Goal: Understand process/instructions: Learn how to perform a task or action

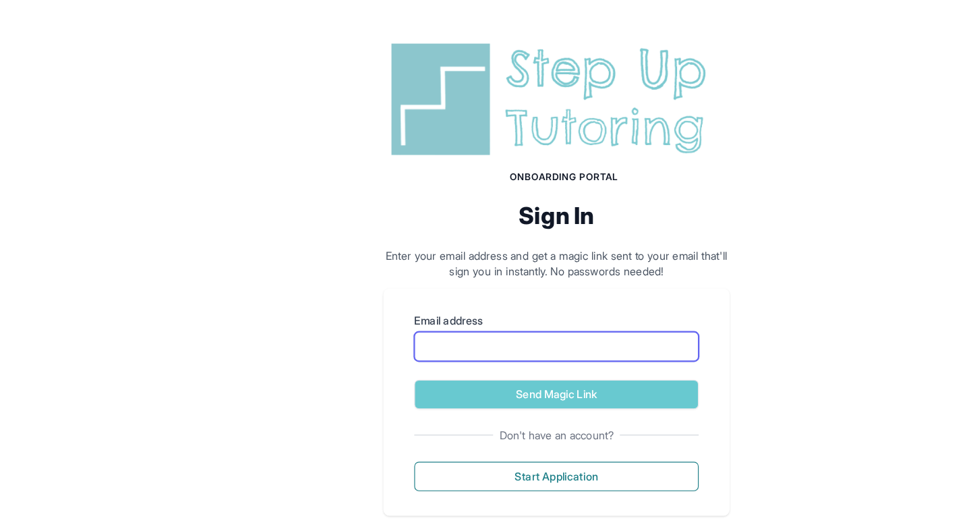
click at [459, 303] on input "Email address" at bounding box center [485, 302] width 248 height 26
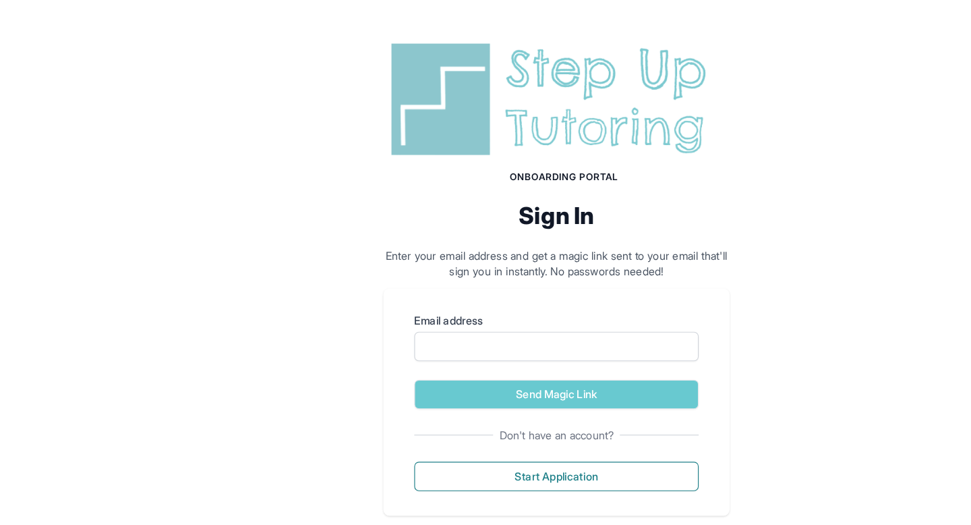
click at [256, 303] on div "Onboarding Portal Sign In Enter your email address and get a magic link sent to…" at bounding box center [485, 241] width 971 height 482
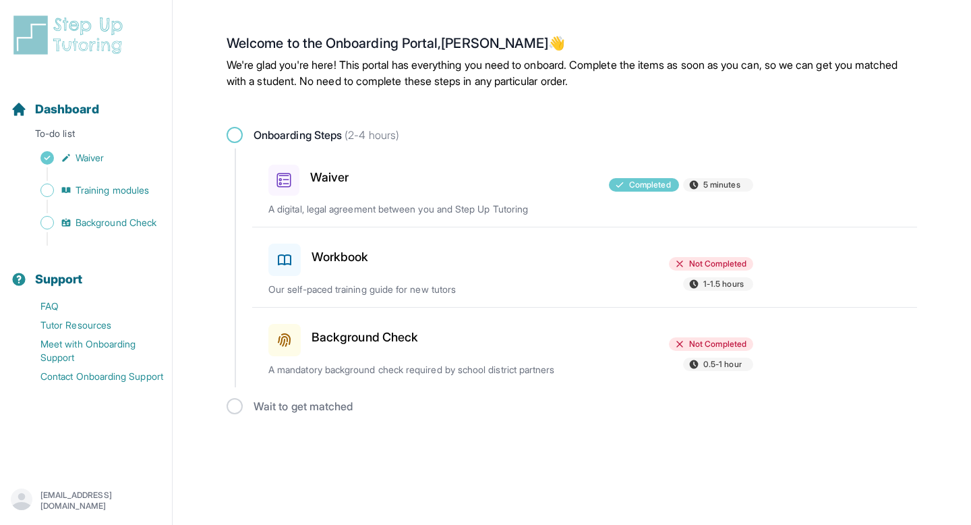
click at [443, 305] on div "Workbook Not Completed 1-1.5 hours Our self-paced training guide for new tutors" at bounding box center [592, 267] width 649 height 80
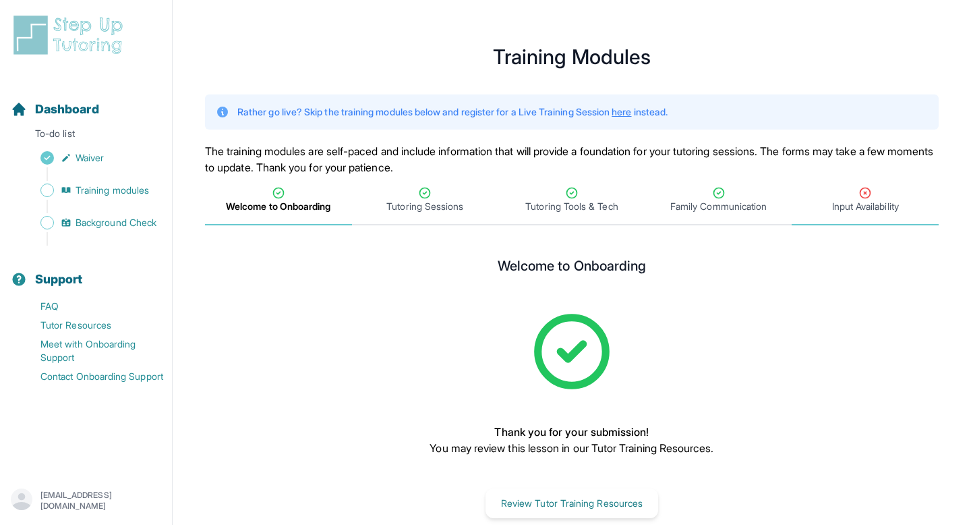
click at [837, 201] on span "Input Availability" at bounding box center [865, 206] width 67 height 13
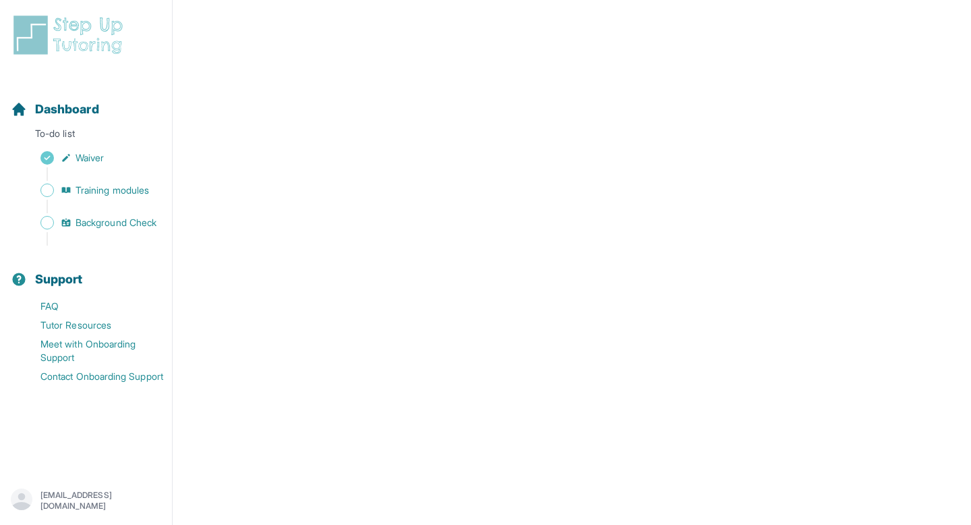
scroll to position [250, 0]
click at [99, 232] on div "Sidebar" at bounding box center [89, 238] width 156 height 13
click at [95, 179] on div "Sidebar" at bounding box center [89, 173] width 156 height 13
click at [94, 187] on span "Training modules" at bounding box center [113, 189] width 74 height 13
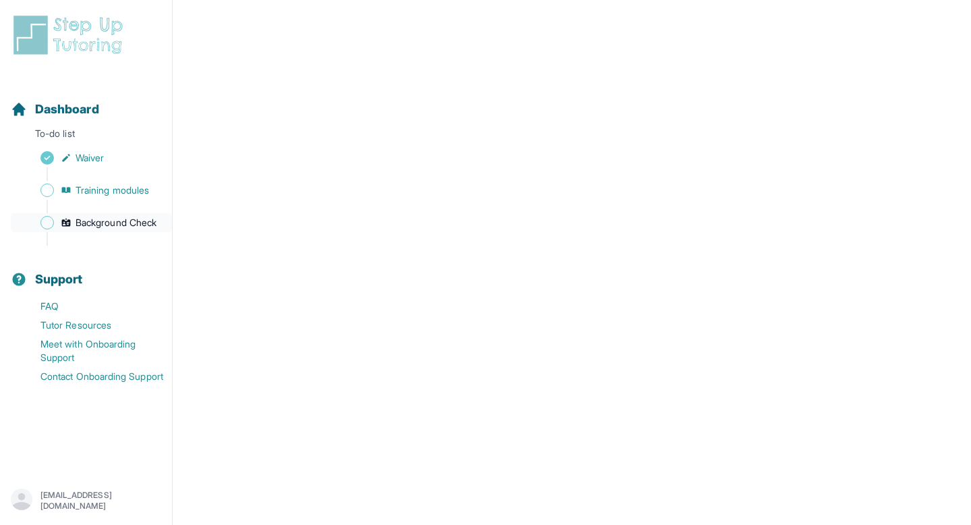
click at [91, 223] on span "Background Check" at bounding box center [116, 222] width 81 height 13
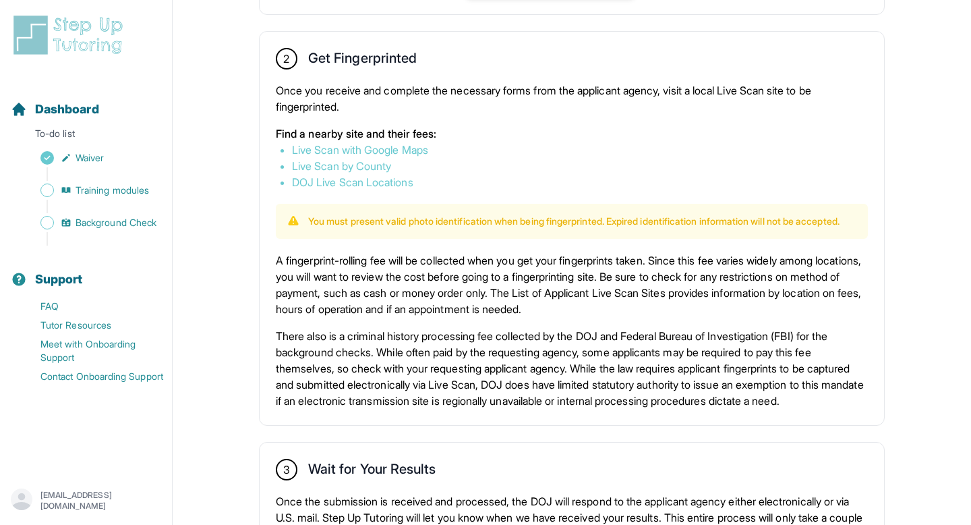
scroll to position [740, 0]
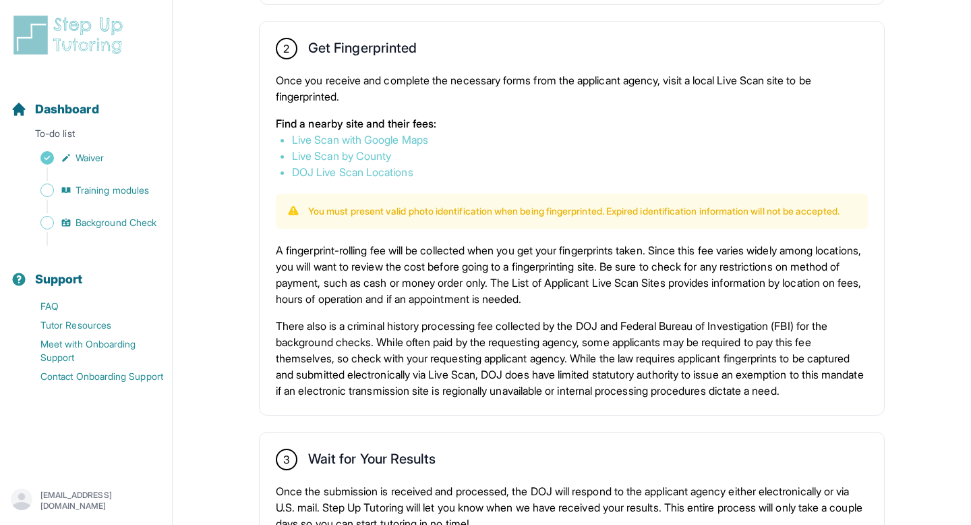
click at [413, 345] on p "There also is a criminal history processing fee collected by the DOJ and Federa…" at bounding box center [572, 358] width 592 height 81
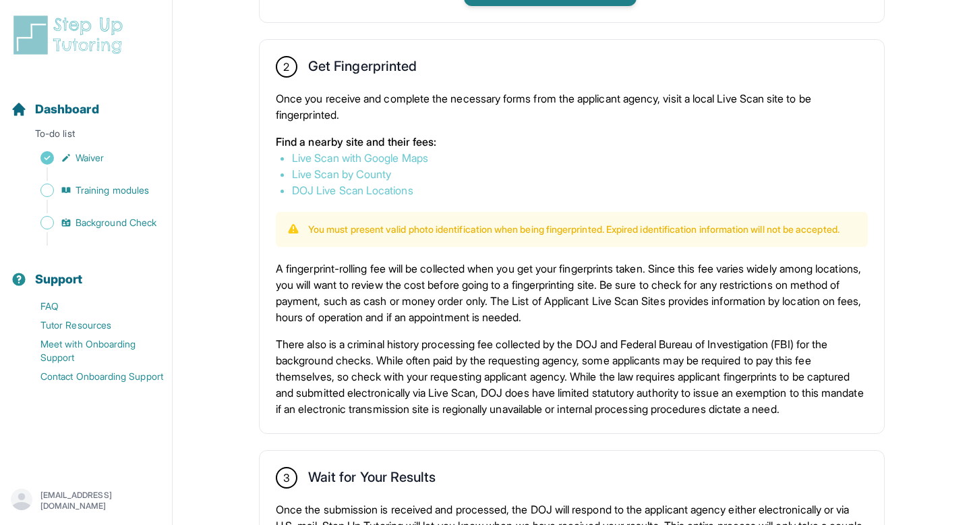
scroll to position [505, 0]
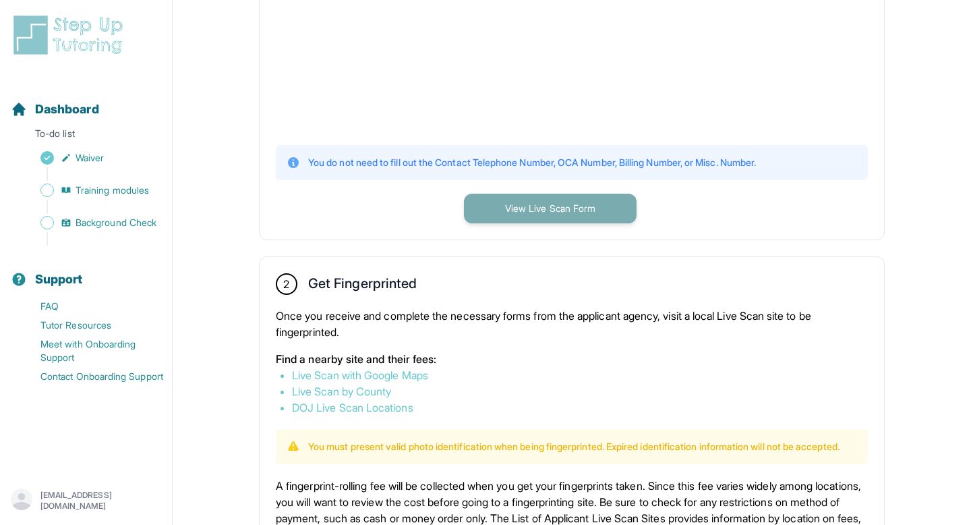
click at [558, 208] on button "View Live Scan Form" at bounding box center [550, 209] width 173 height 30
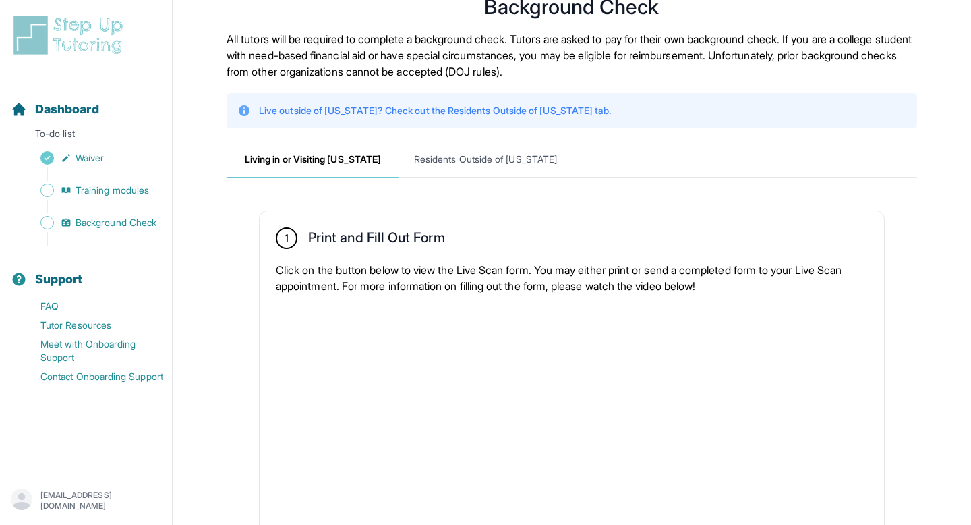
scroll to position [12, 0]
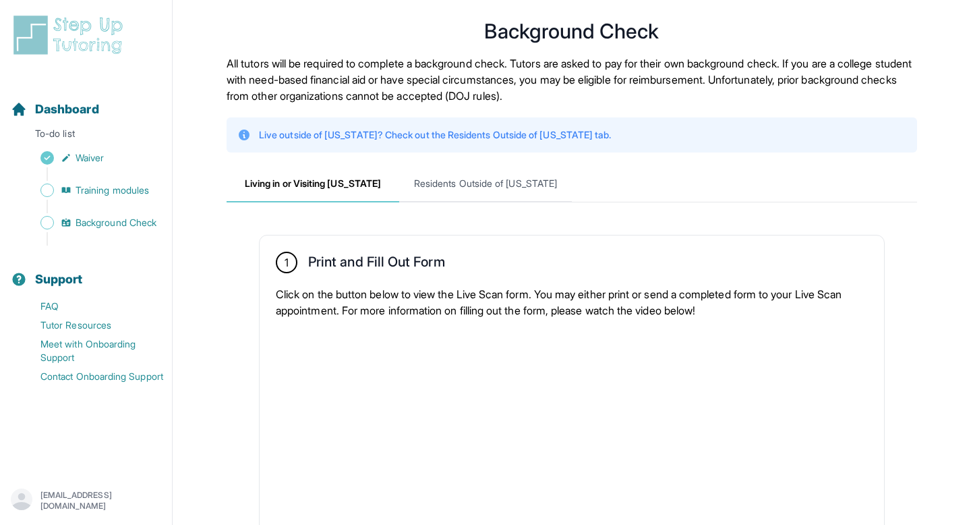
click at [103, 179] on div "Sidebar" at bounding box center [89, 173] width 156 height 13
click at [103, 188] on span "Training modules" at bounding box center [113, 189] width 74 height 13
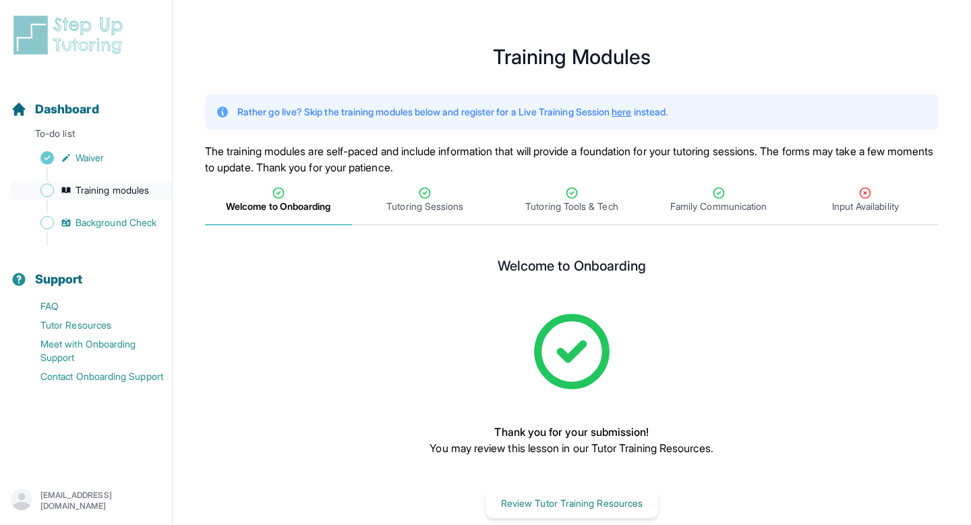
click at [103, 188] on span "Training modules" at bounding box center [113, 189] width 74 height 13
click at [107, 216] on span "Background Check" at bounding box center [116, 222] width 81 height 13
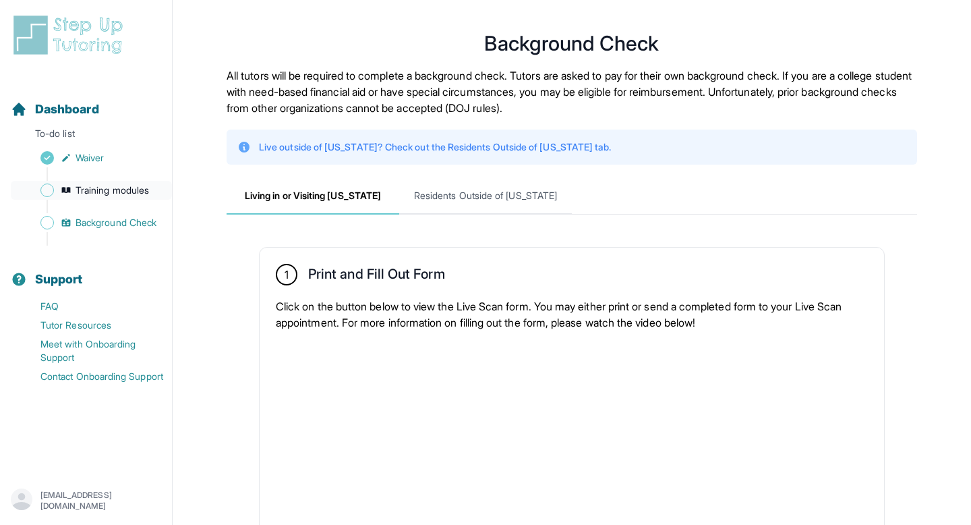
click at [90, 189] on span "Training modules" at bounding box center [113, 189] width 74 height 13
